Goal: Transaction & Acquisition: Purchase product/service

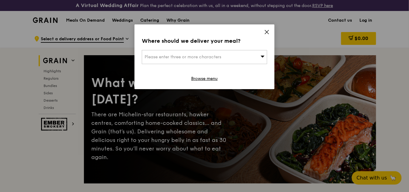
click at [262, 56] on icon at bounding box center [263, 56] width 4 height 2
click at [244, 56] on input "search" at bounding box center [204, 56] width 125 height 13
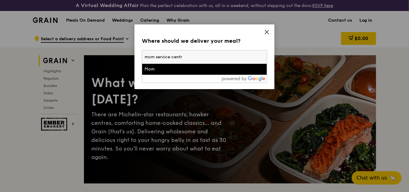
type input "mom service centre"
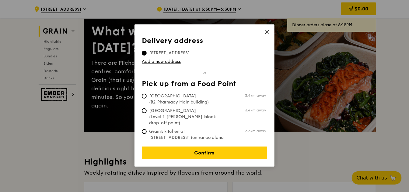
scroll to position [61, 0]
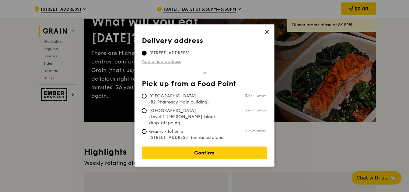
click at [162, 62] on link "Add a new address" at bounding box center [204, 61] width 125 height 6
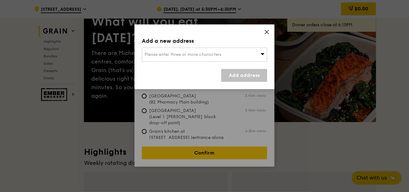
click at [219, 50] on div "Please enter three or more characters" at bounding box center [204, 55] width 125 height 14
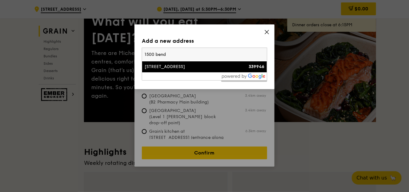
type input "1500 bend"
click at [186, 65] on div "[STREET_ADDRESS]" at bounding box center [190, 67] width 90 height 6
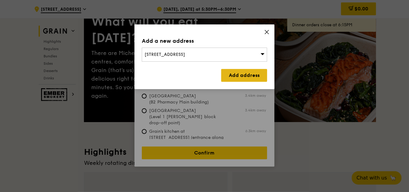
click at [243, 76] on link "Add address" at bounding box center [244, 75] width 46 height 13
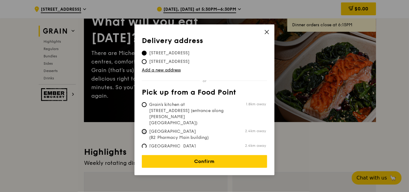
click at [144, 129] on input "[GEOGRAPHIC_DATA] (B2 Pharmacy Main building) 2.4km away" at bounding box center [144, 131] width 5 height 5
radio input "true"
click at [145, 52] on input "[STREET_ADDRESS]" at bounding box center [144, 53] width 5 height 5
radio input "true"
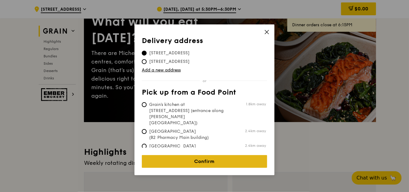
click at [204, 156] on link "Confirm" at bounding box center [204, 161] width 125 height 13
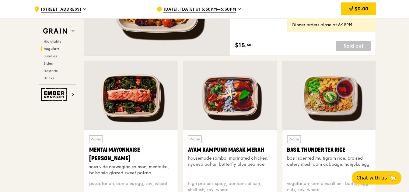
scroll to position [548, 0]
